Goal: Task Accomplishment & Management: Manage account settings

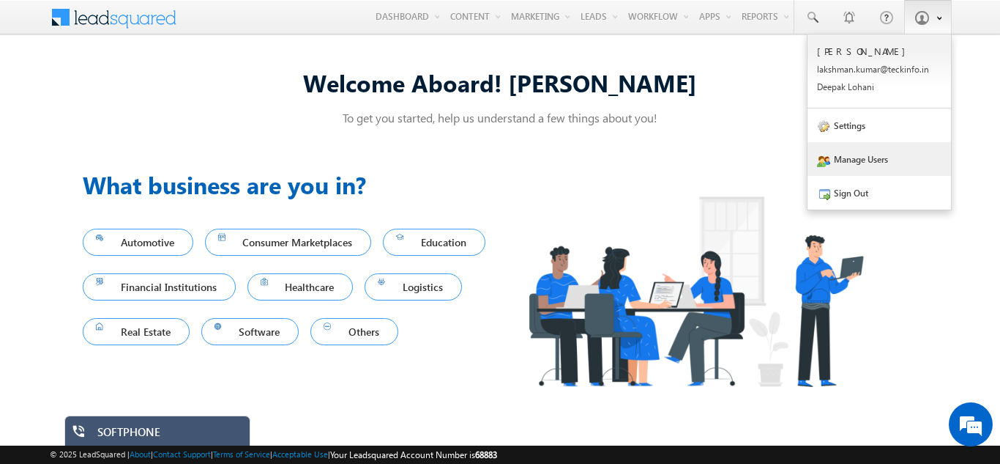
click at [851, 163] on link "Manage Users" at bounding box center [880, 159] width 144 height 34
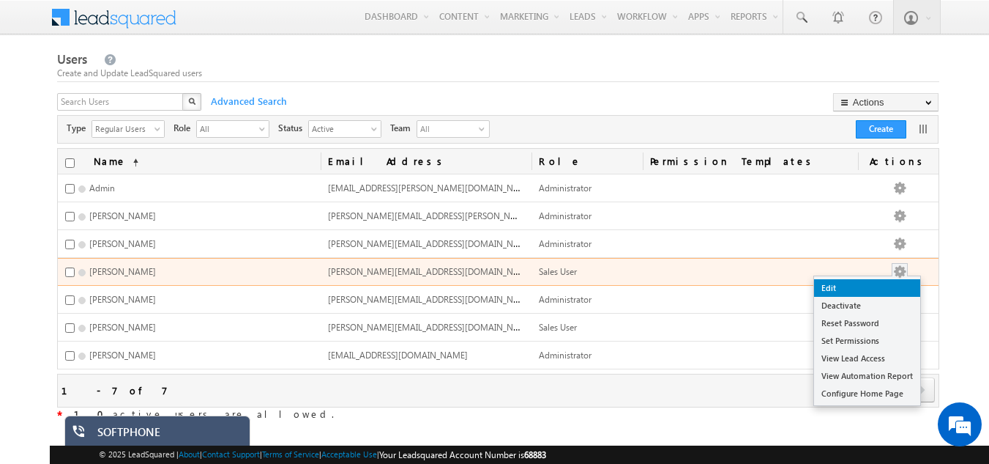
click at [845, 286] on link "Edit" at bounding box center [867, 288] width 106 height 18
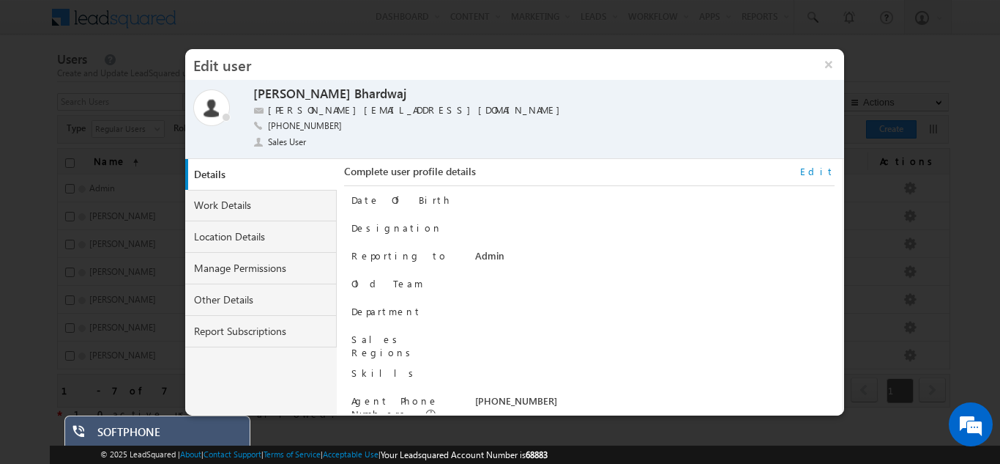
click at [827, 172] on link "Edit" at bounding box center [817, 171] width 34 height 13
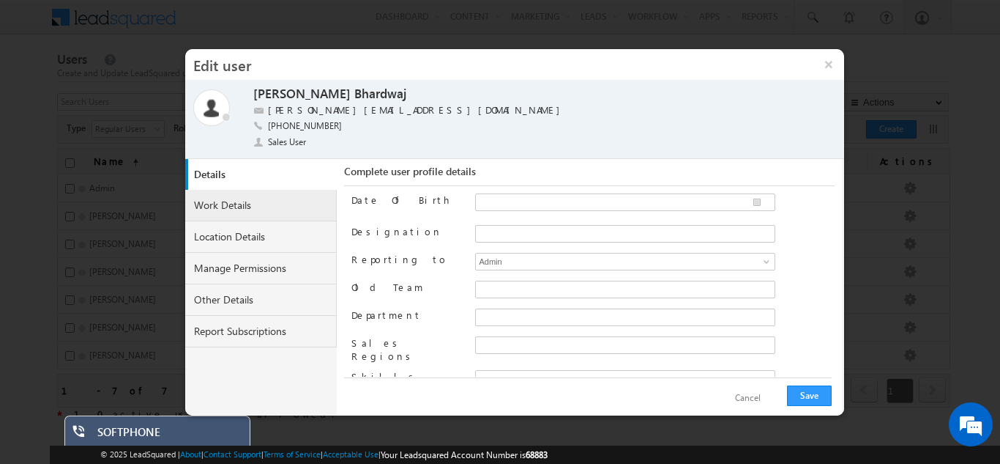
click at [239, 208] on link "Work Details" at bounding box center [261, 205] width 152 height 31
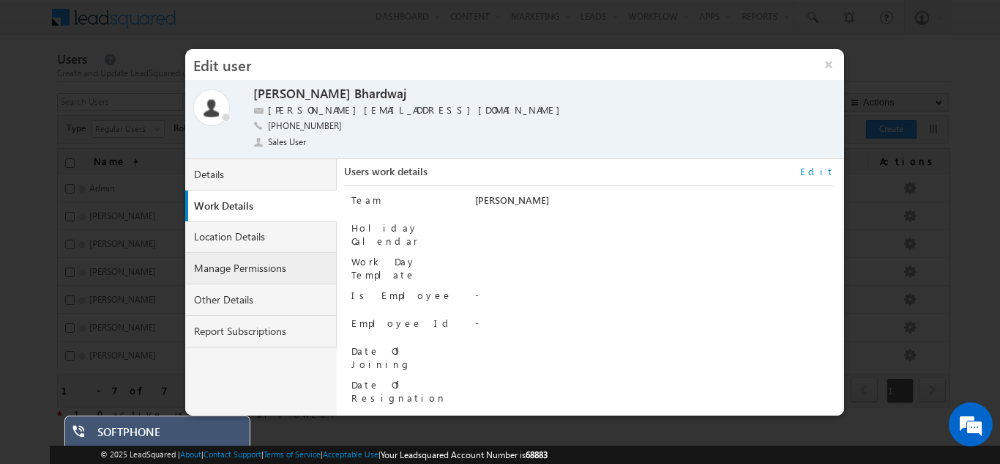
click at [236, 269] on link "Manage Permissions" at bounding box center [261, 268] width 152 height 31
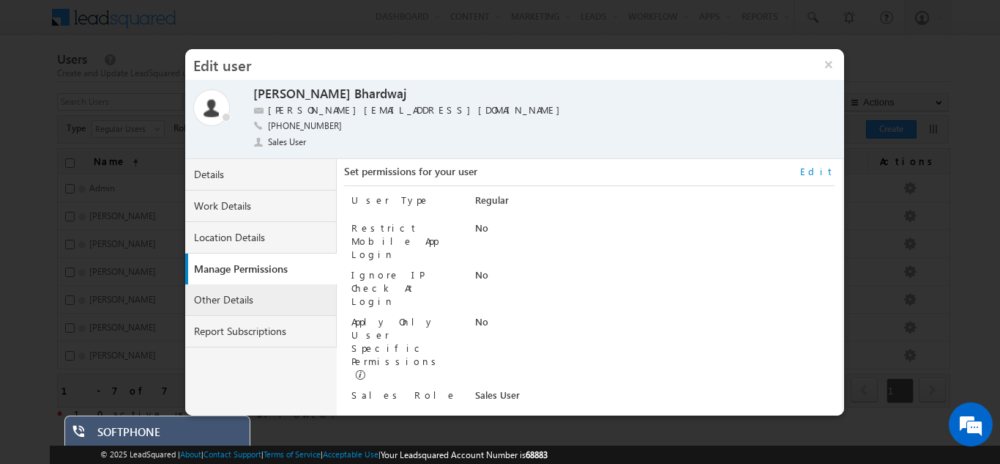
click at [242, 298] on link "Other Details" at bounding box center [261, 299] width 152 height 31
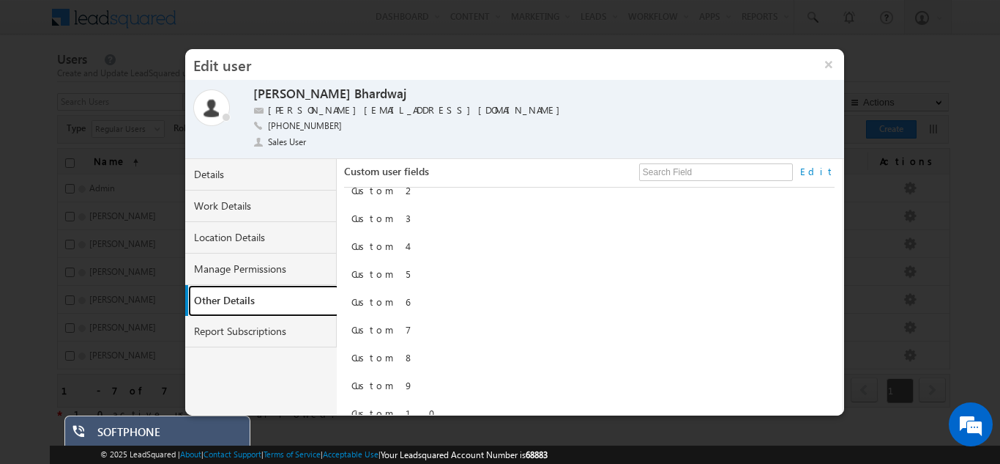
scroll to position [114, 0]
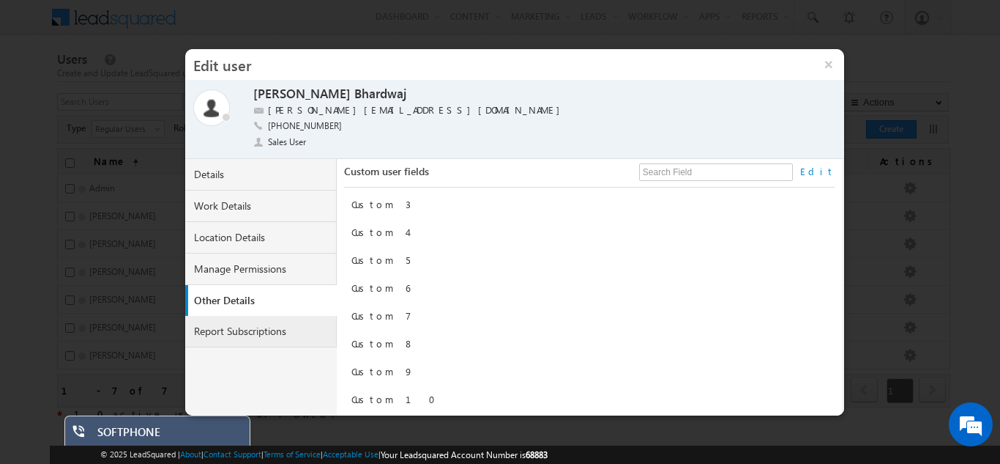
click at [228, 326] on link "Report Subscriptions" at bounding box center [261, 331] width 152 height 31
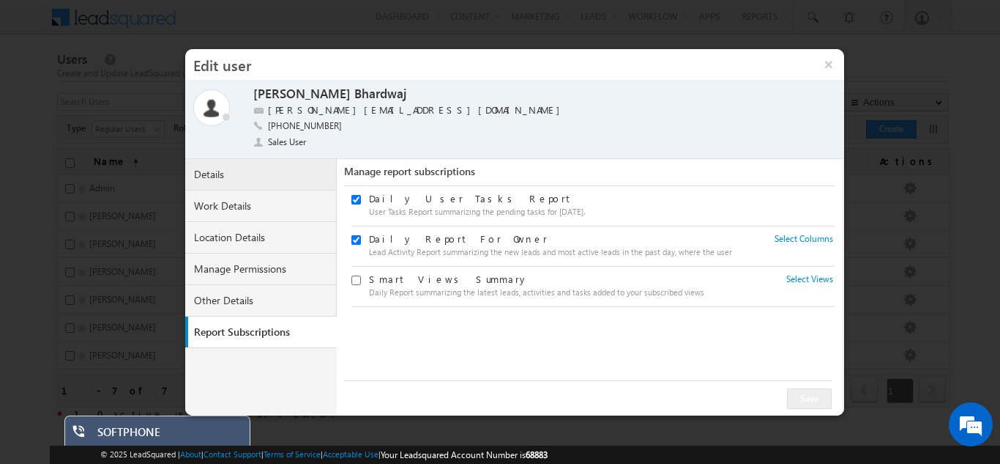
click at [226, 168] on link "Details" at bounding box center [261, 174] width 152 height 31
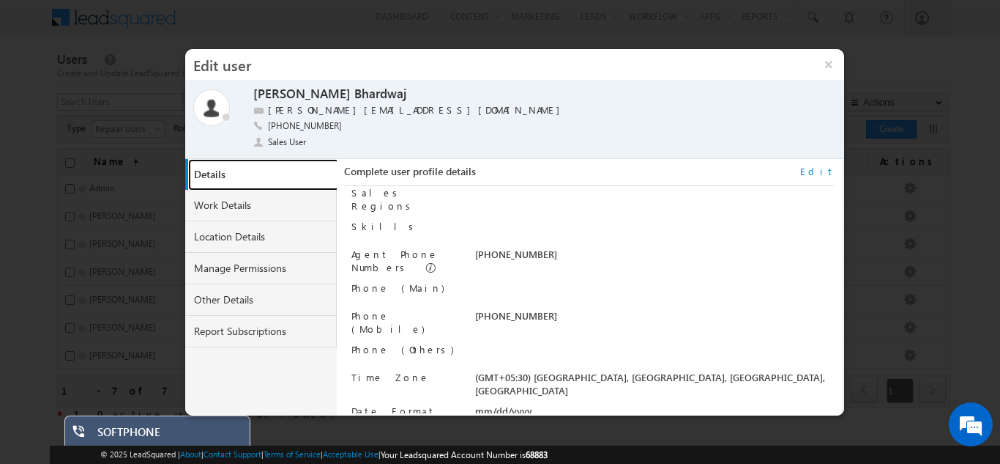
scroll to position [148, 0]
click at [827, 176] on link "Edit" at bounding box center [817, 171] width 34 height 13
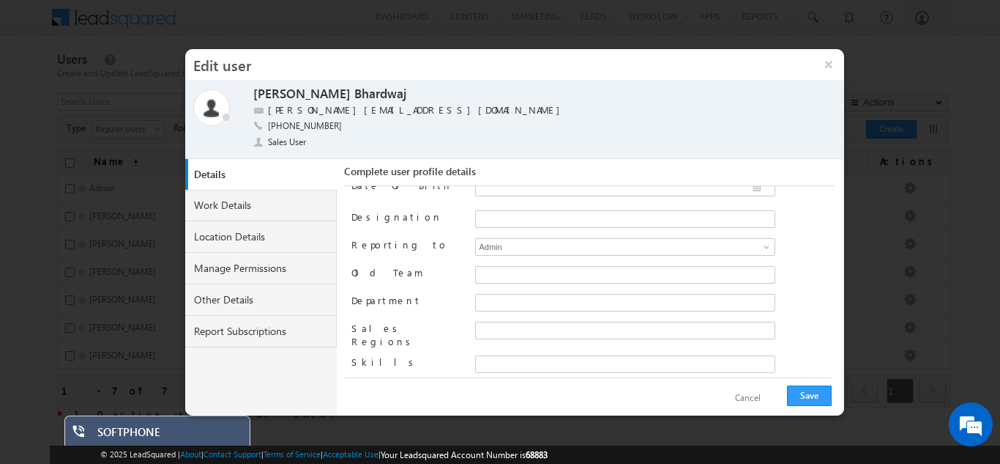
scroll to position [0, 0]
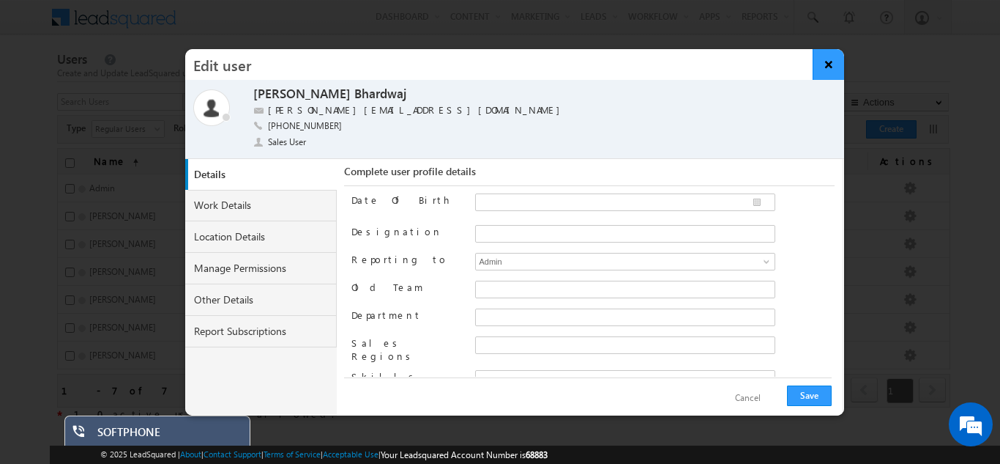
click at [830, 68] on button "×" at bounding box center [828, 64] width 31 height 31
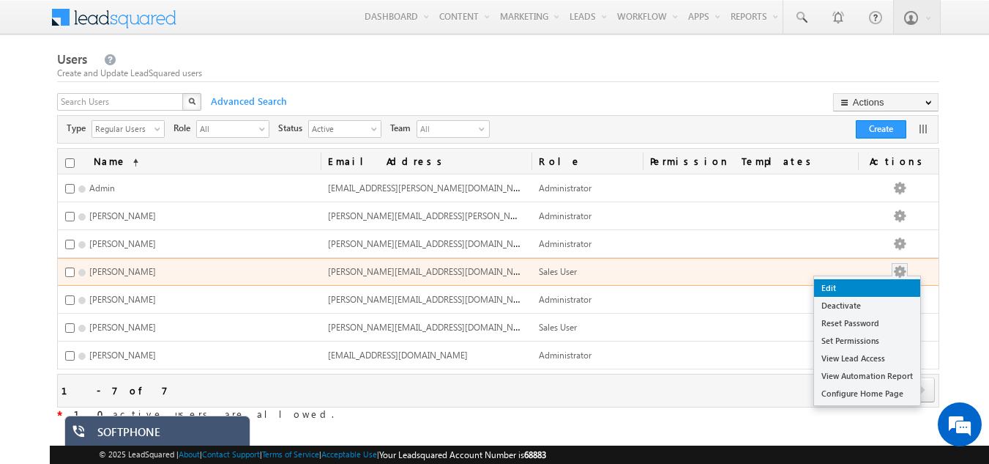
click at [841, 287] on link "Edit" at bounding box center [867, 288] width 106 height 18
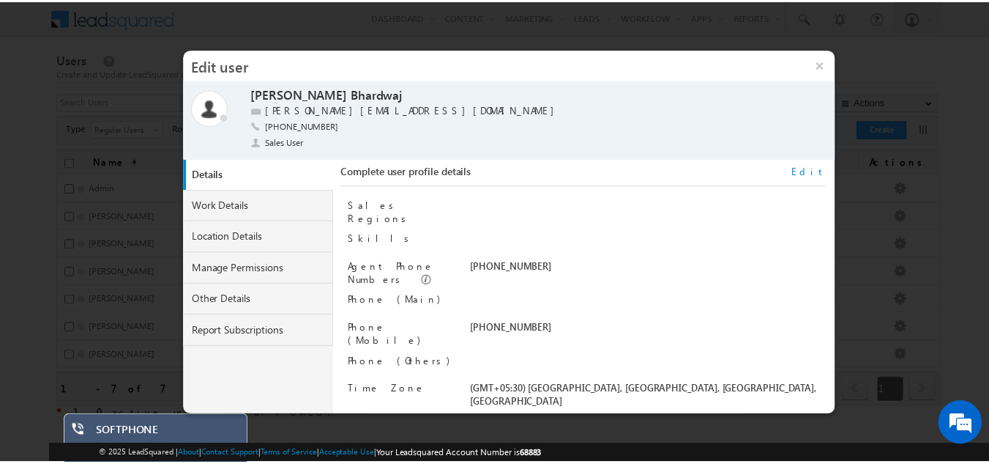
scroll to position [146, 0]
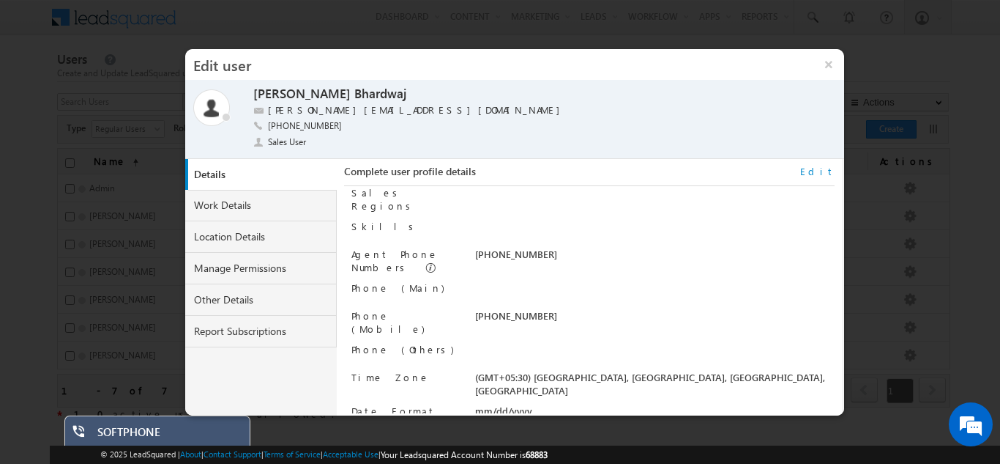
drag, startPoint x: 834, startPoint y: 63, endPoint x: 829, endPoint y: 71, distance: 9.5
click at [833, 63] on button "×" at bounding box center [829, 64] width 31 height 31
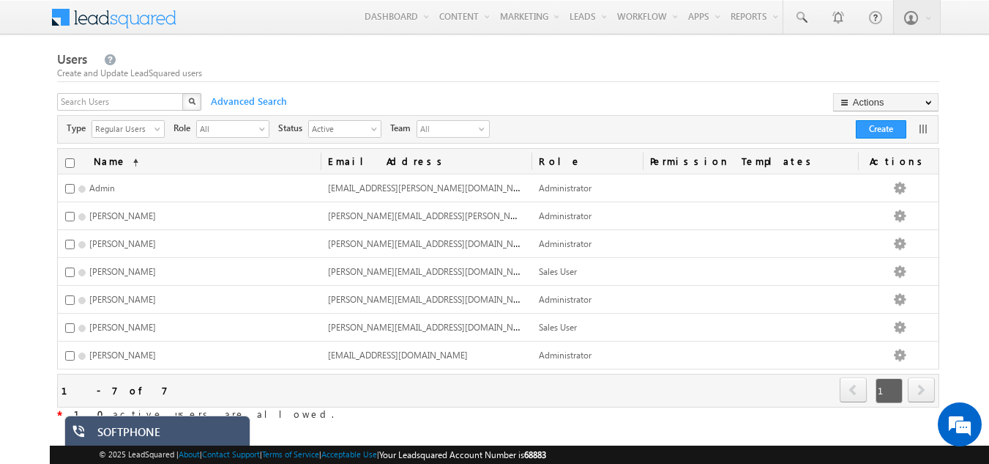
click at [135, 427] on div "SOFTPHONE" at bounding box center [168, 435] width 142 height 21
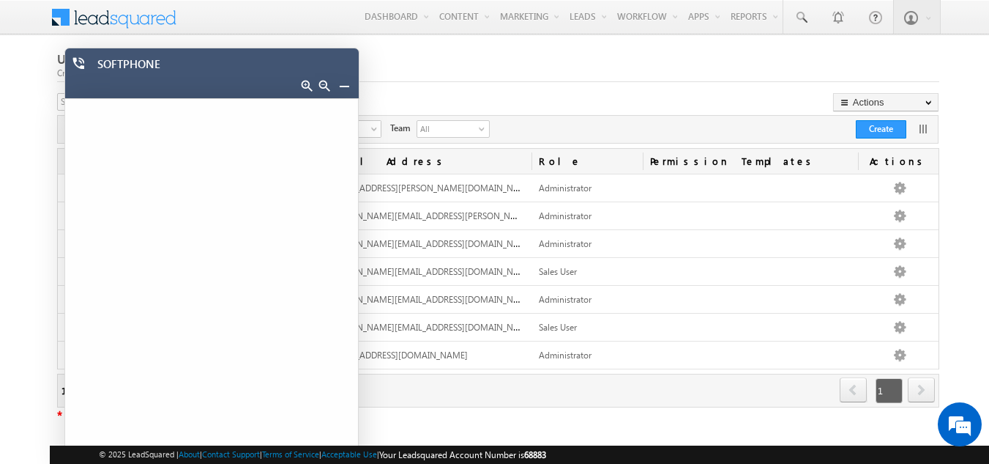
click at [346, 85] on link at bounding box center [344, 86] width 12 height 12
